Goal: Task Accomplishment & Management: Manage account settings

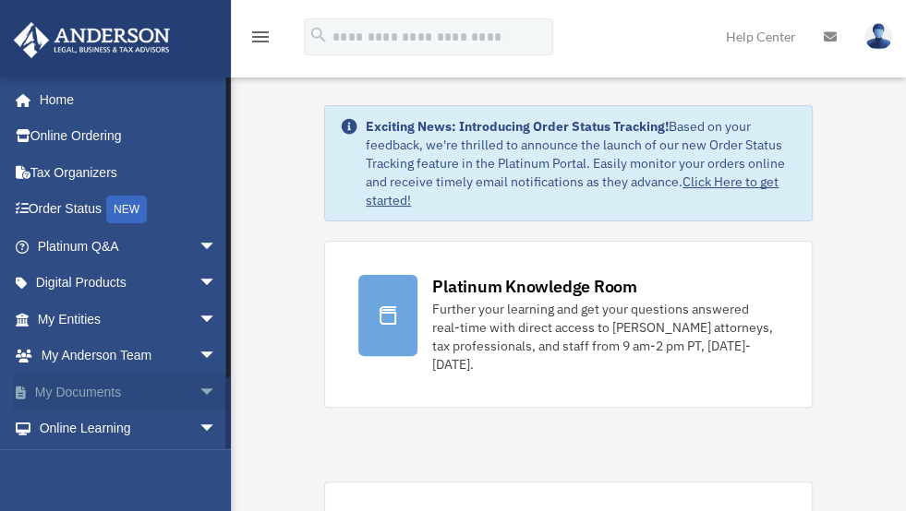
click at [198, 391] on span "arrow_drop_down" at bounding box center [216, 393] width 37 height 38
click at [76, 427] on link "Box" at bounding box center [135, 429] width 219 height 37
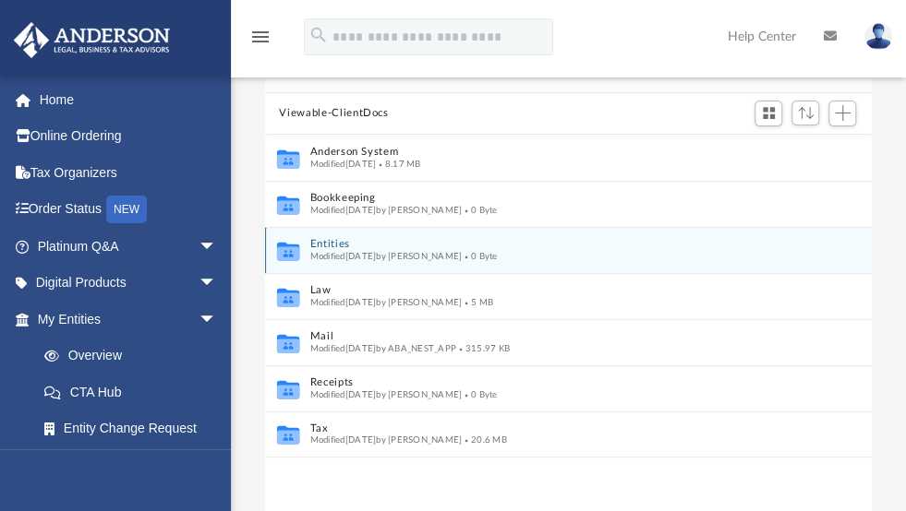
scroll to position [143, 0]
click at [425, 251] on div "Modified [DATE] by [PERSON_NAME] 0 Byte" at bounding box center [555, 257] width 493 height 12
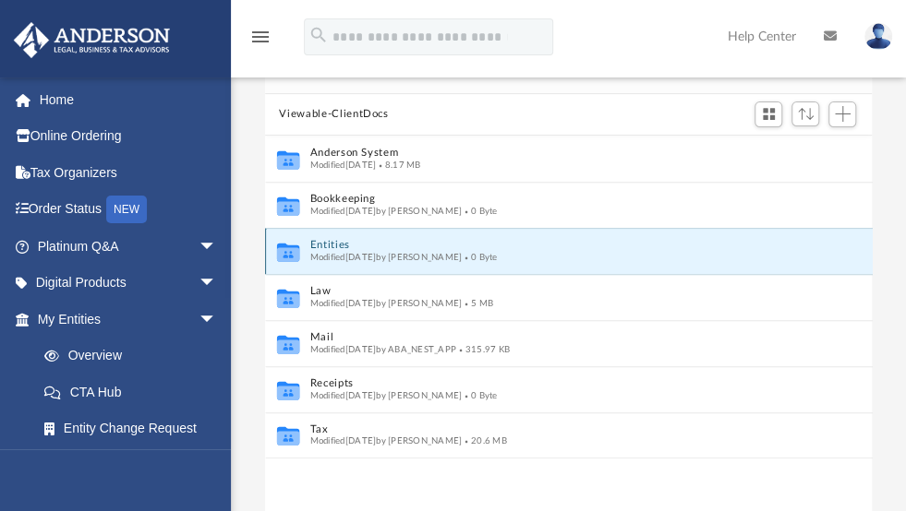
click at [425, 251] on div "Modified [DATE] by [PERSON_NAME] 0 Byte" at bounding box center [555, 257] width 493 height 12
click at [493, 239] on button "Entities" at bounding box center [555, 245] width 493 height 12
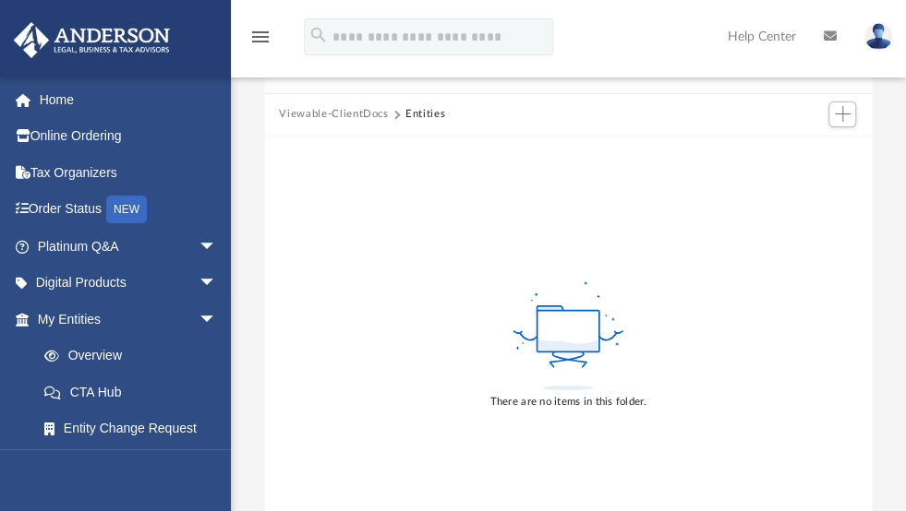
click at [319, 114] on button "Viewable-ClientDocs" at bounding box center [333, 114] width 109 height 17
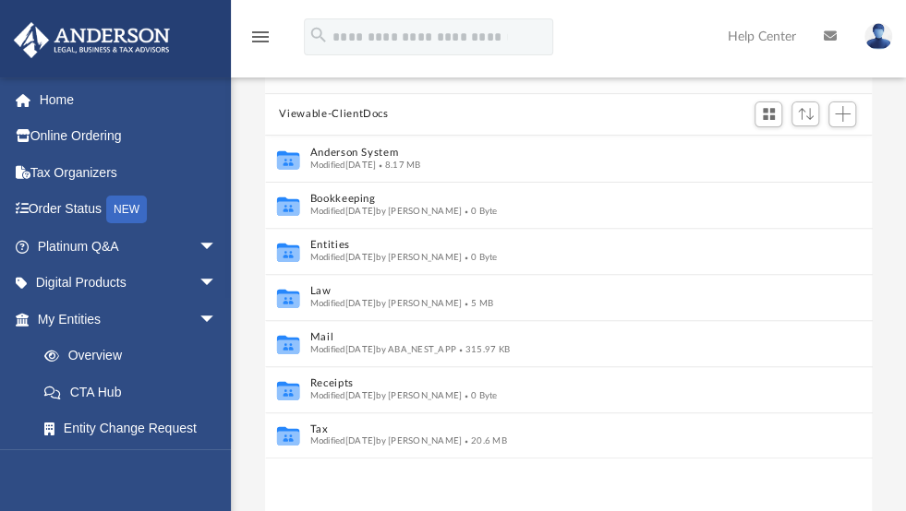
scroll to position [405, 593]
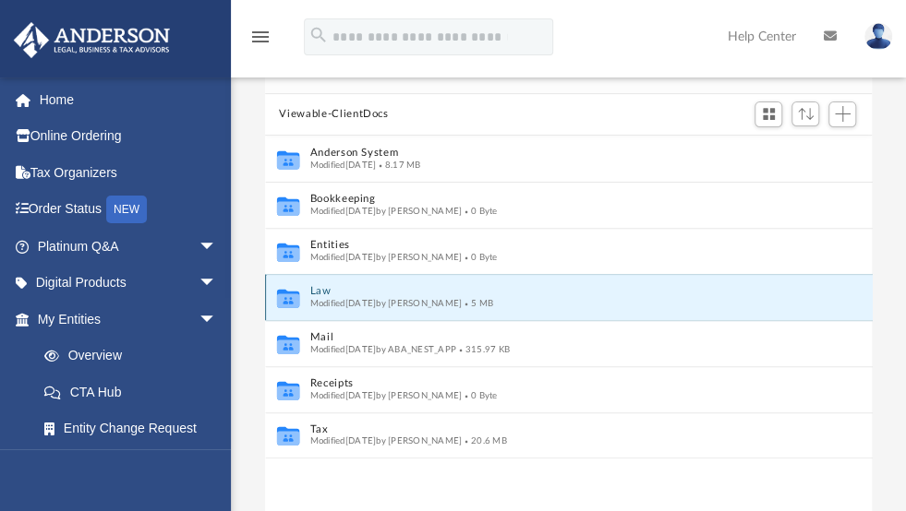
click at [370, 291] on button "Law" at bounding box center [555, 291] width 493 height 12
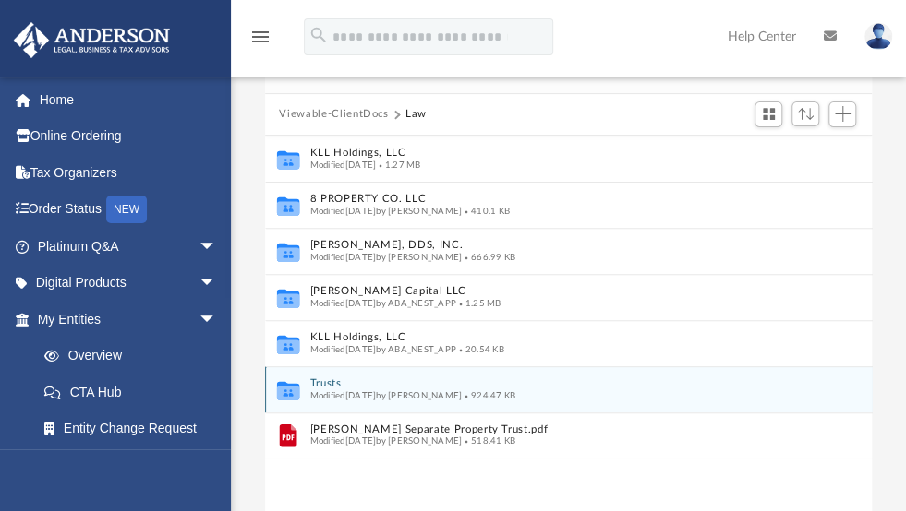
click at [395, 390] on div "Modified [DATE] by [PERSON_NAME] 924.47 KB" at bounding box center [555, 396] width 493 height 12
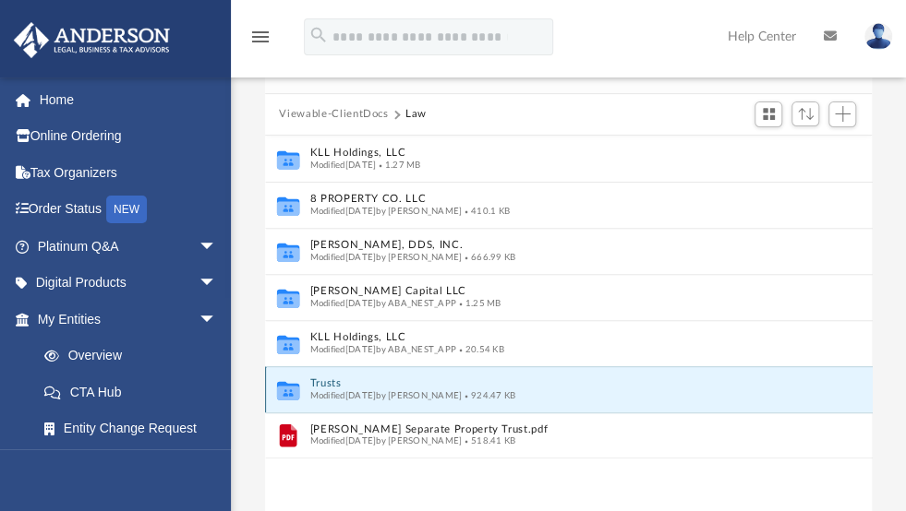
click at [336, 381] on button "Trusts" at bounding box center [555, 384] width 493 height 12
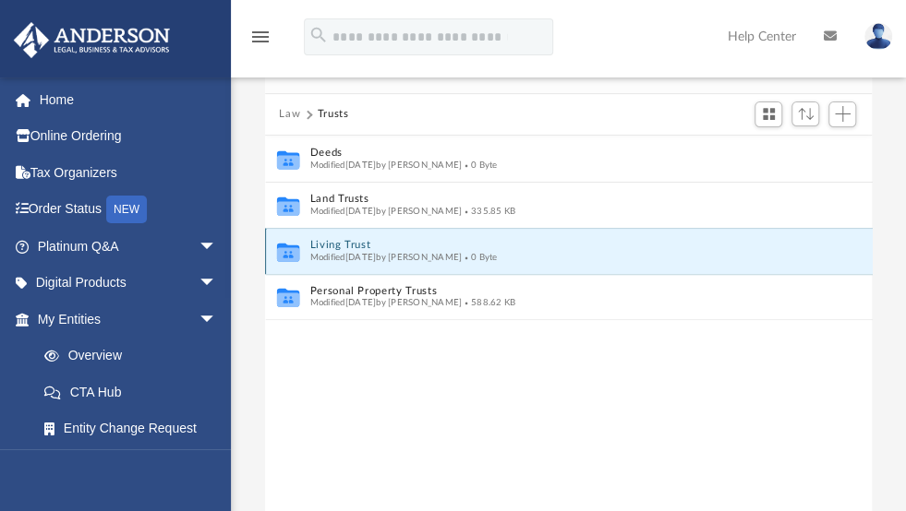
click at [356, 244] on button "Living Trust" at bounding box center [555, 245] width 493 height 12
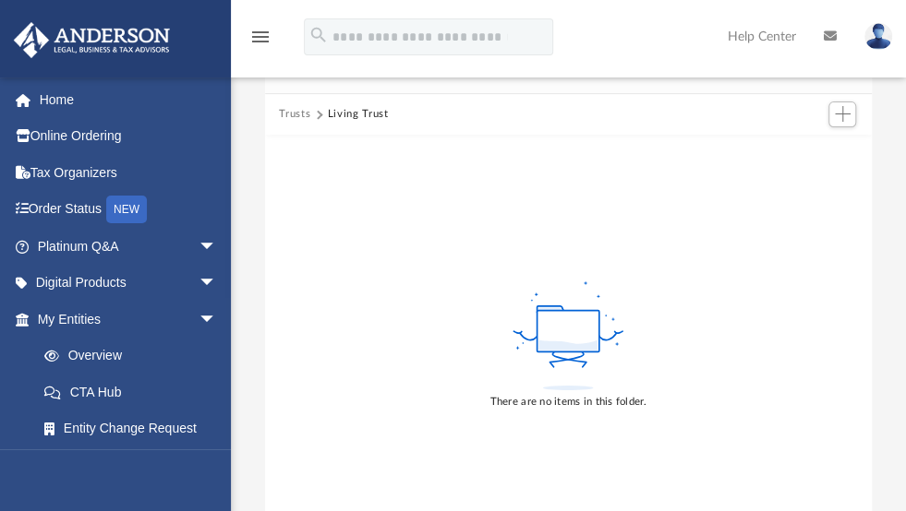
click at [852, 246] on div "There are no items in this folder." at bounding box center [568, 344] width 607 height 419
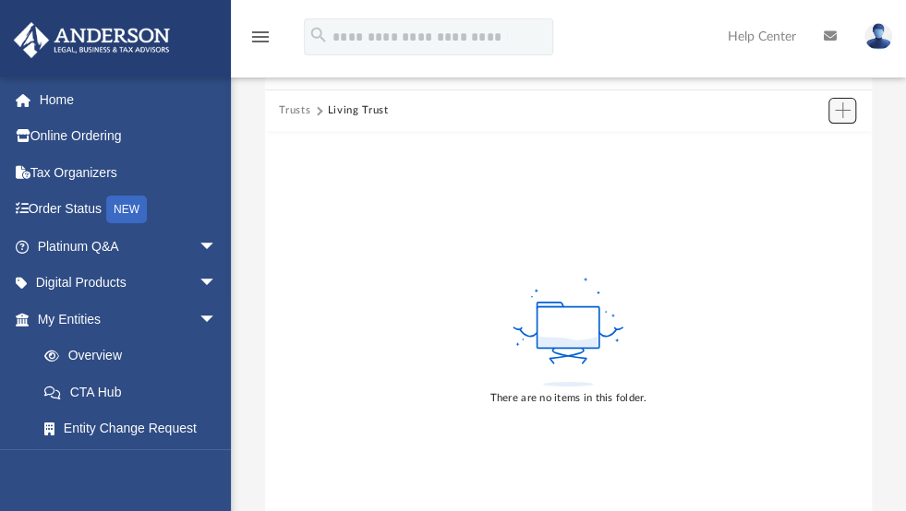
click at [848, 115] on span "Add" at bounding box center [843, 110] width 16 height 16
click at [809, 145] on li "Upload" at bounding box center [816, 147] width 59 height 19
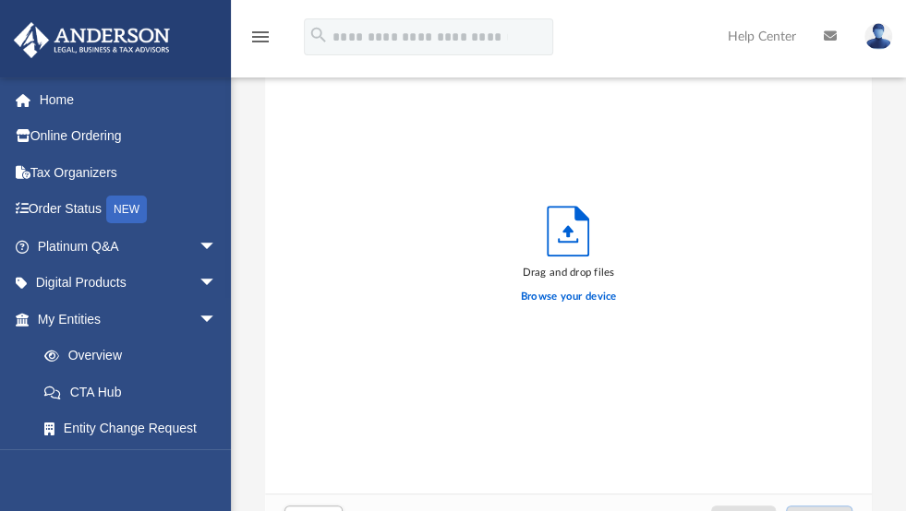
scroll to position [454, 593]
click at [851, 224] on div "Drag and drop files Browse your device" at bounding box center [568, 259] width 607 height 469
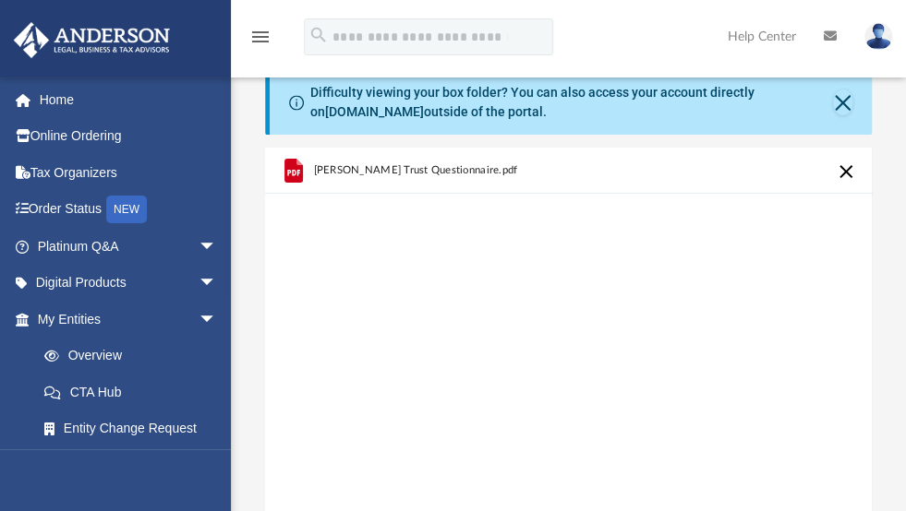
scroll to position [0, 0]
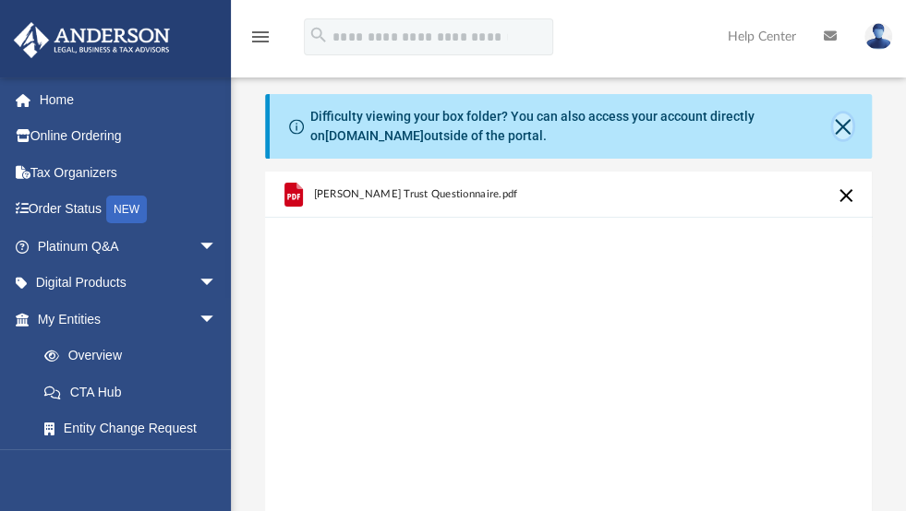
click at [842, 120] on button "Close" at bounding box center [842, 127] width 19 height 26
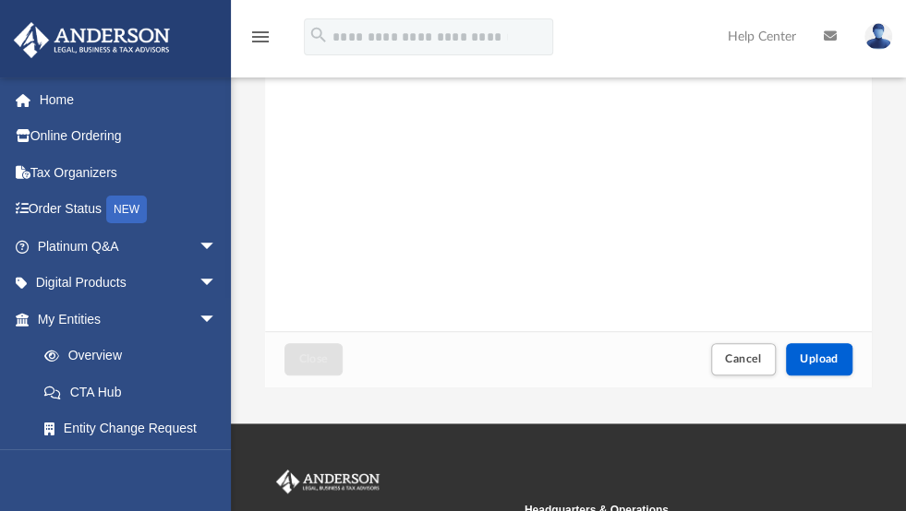
scroll to position [233, 0]
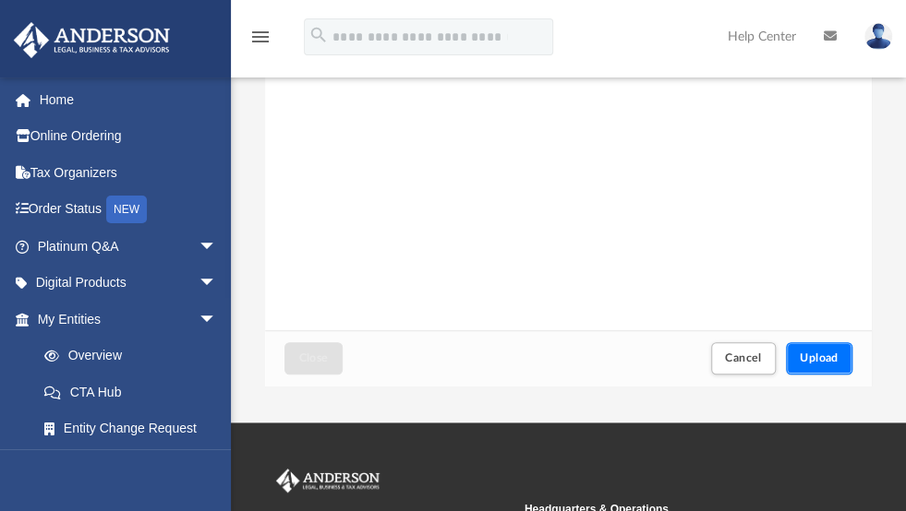
click at [804, 363] on span "Upload" at bounding box center [818, 358] width 39 height 11
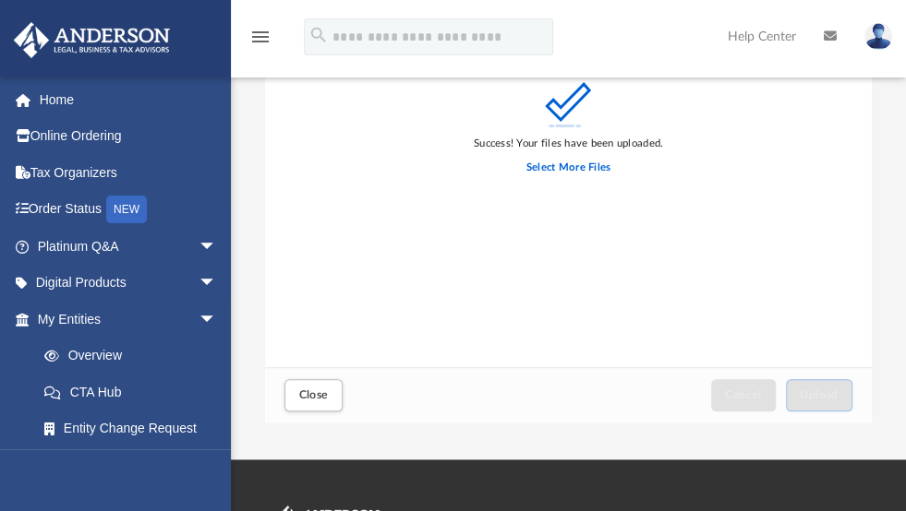
scroll to position [242, 0]
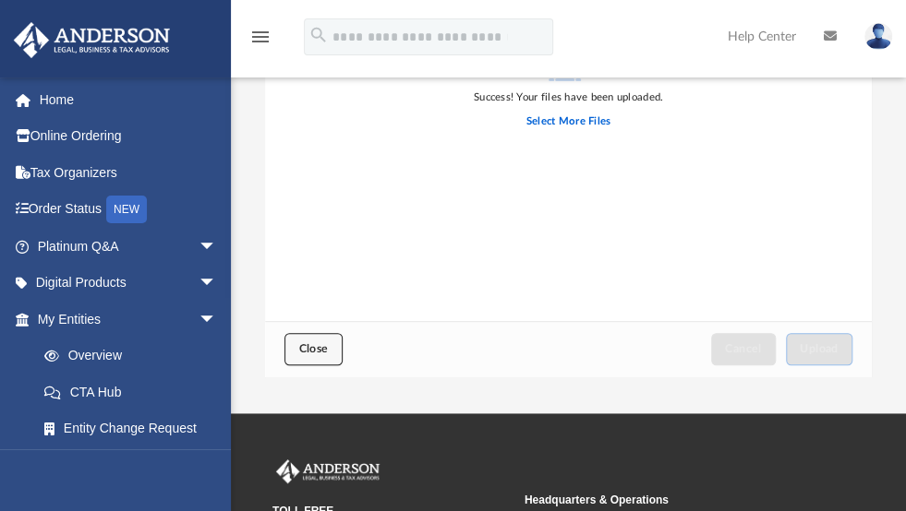
click at [325, 346] on span "Close" at bounding box center [313, 348] width 30 height 11
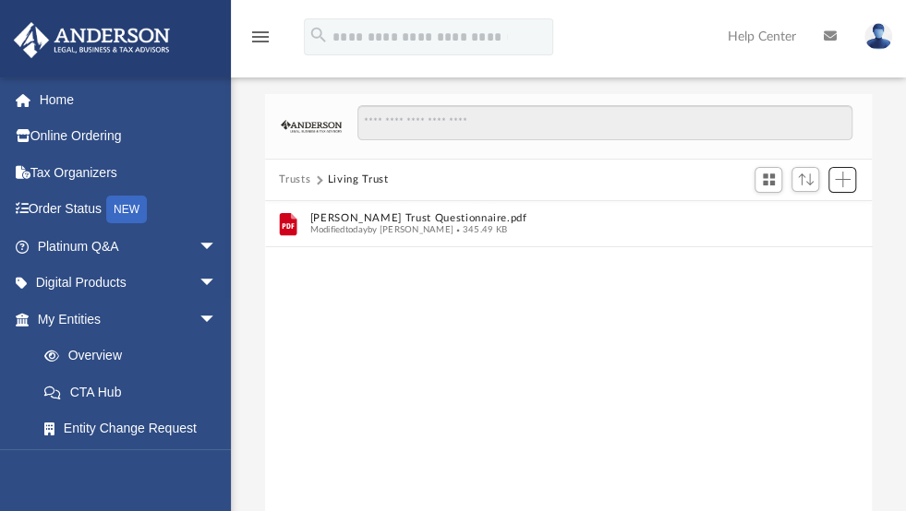
scroll to position [405, 593]
click at [880, 36] on img at bounding box center [878, 36] width 28 height 27
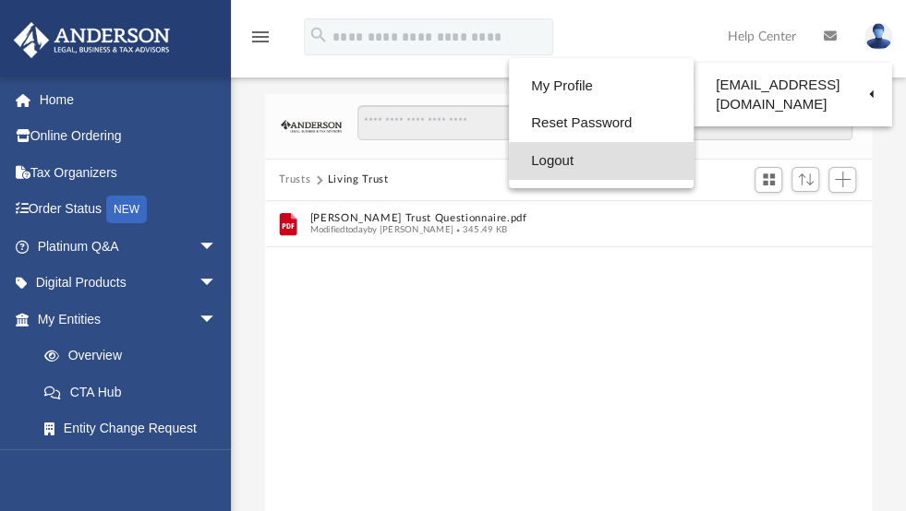
click at [558, 151] on link "Logout" at bounding box center [601, 161] width 185 height 38
